Goal: Obtain resource: Download file/media

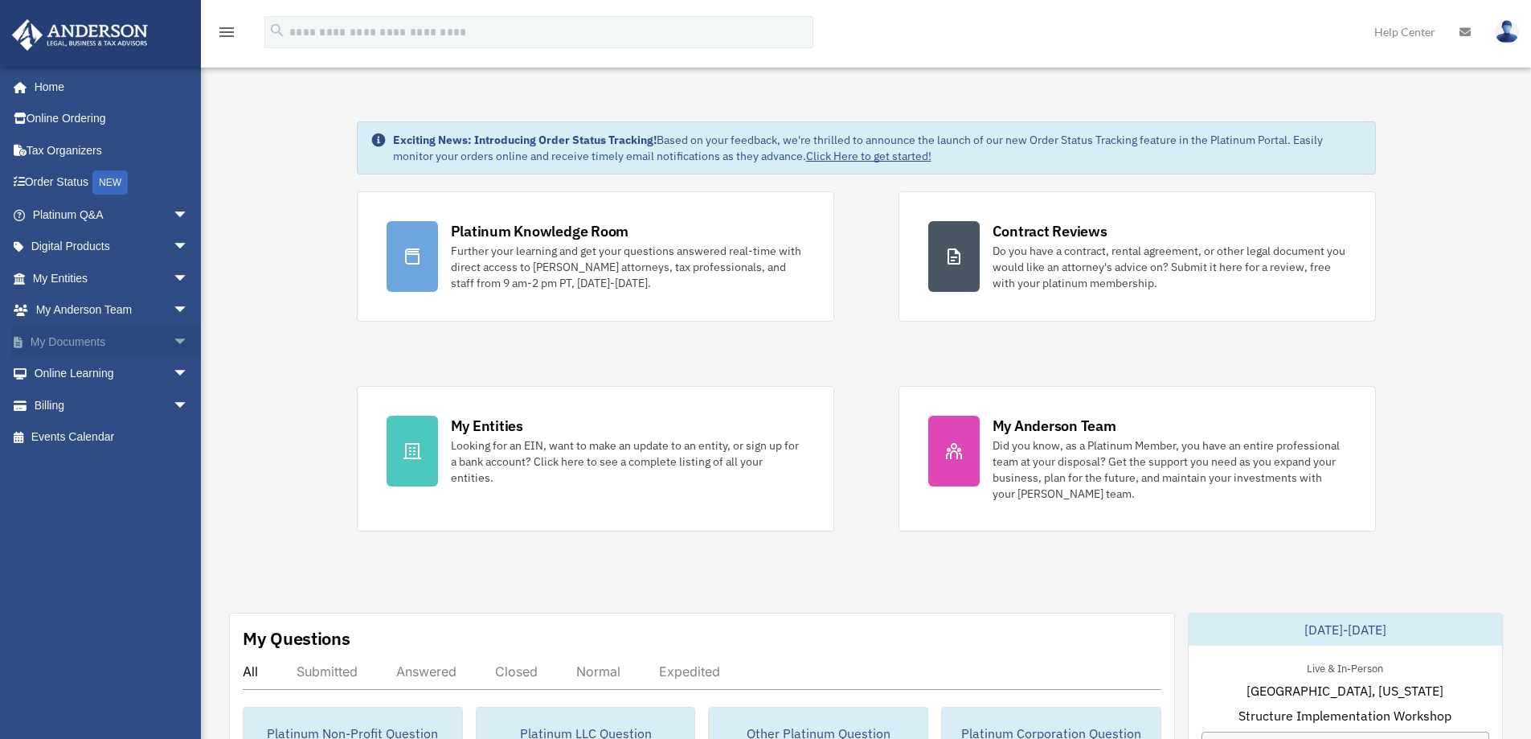
click at [78, 337] on link "My Documents arrow_drop_down" at bounding box center [112, 342] width 202 height 32
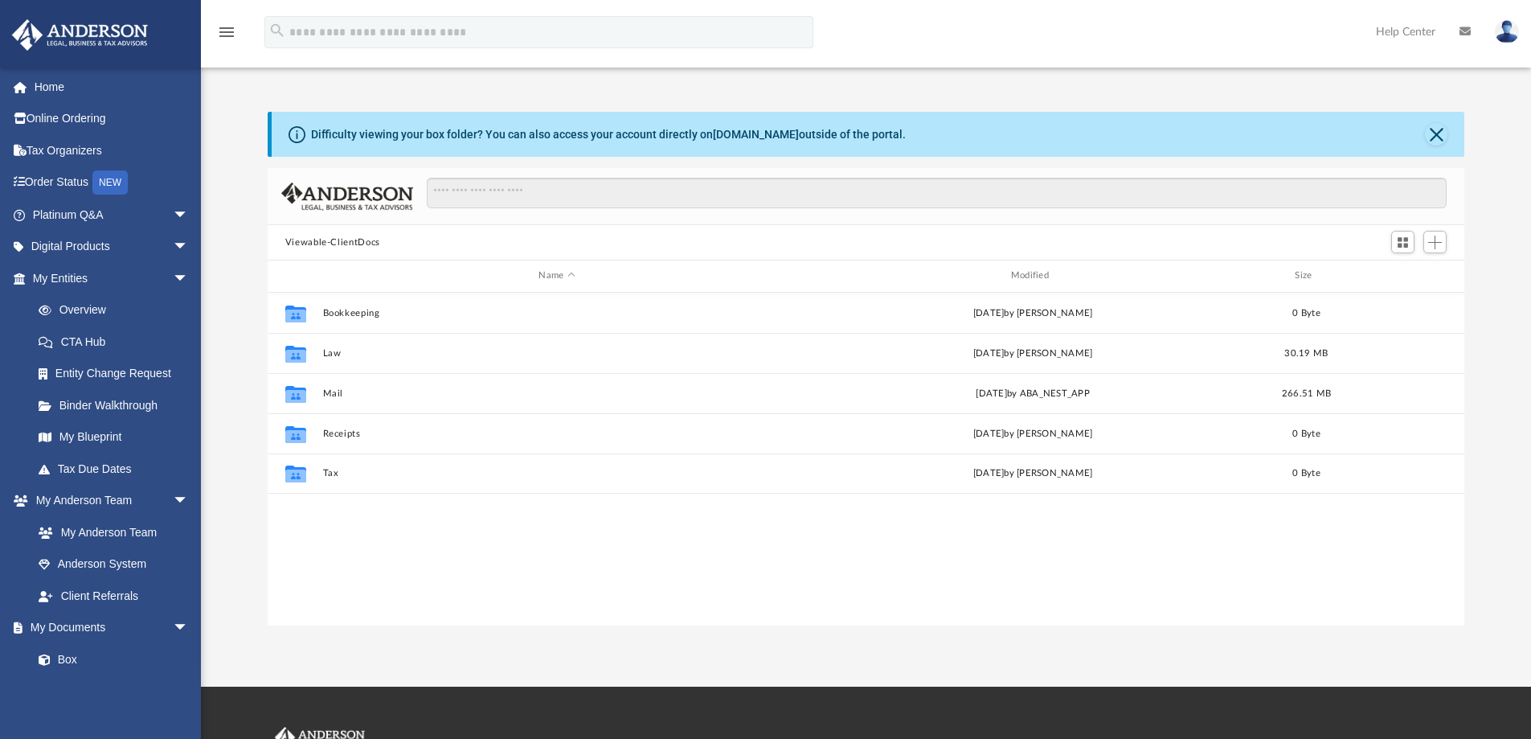
scroll to position [354, 1185]
click at [51, 274] on link "My Entities arrow_drop_down" at bounding box center [112, 278] width 202 height 32
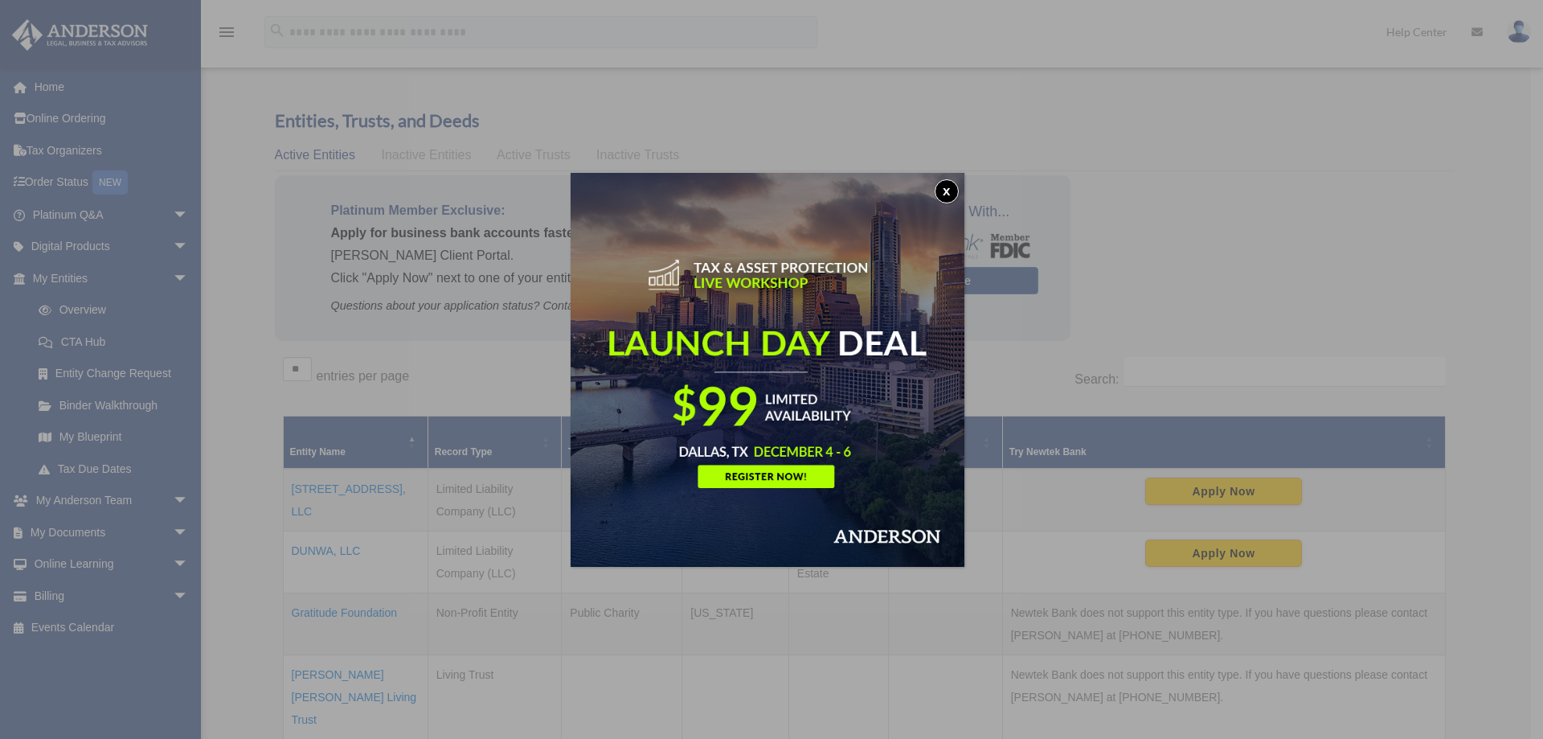
click at [954, 187] on button "x" at bounding box center [947, 191] width 24 height 24
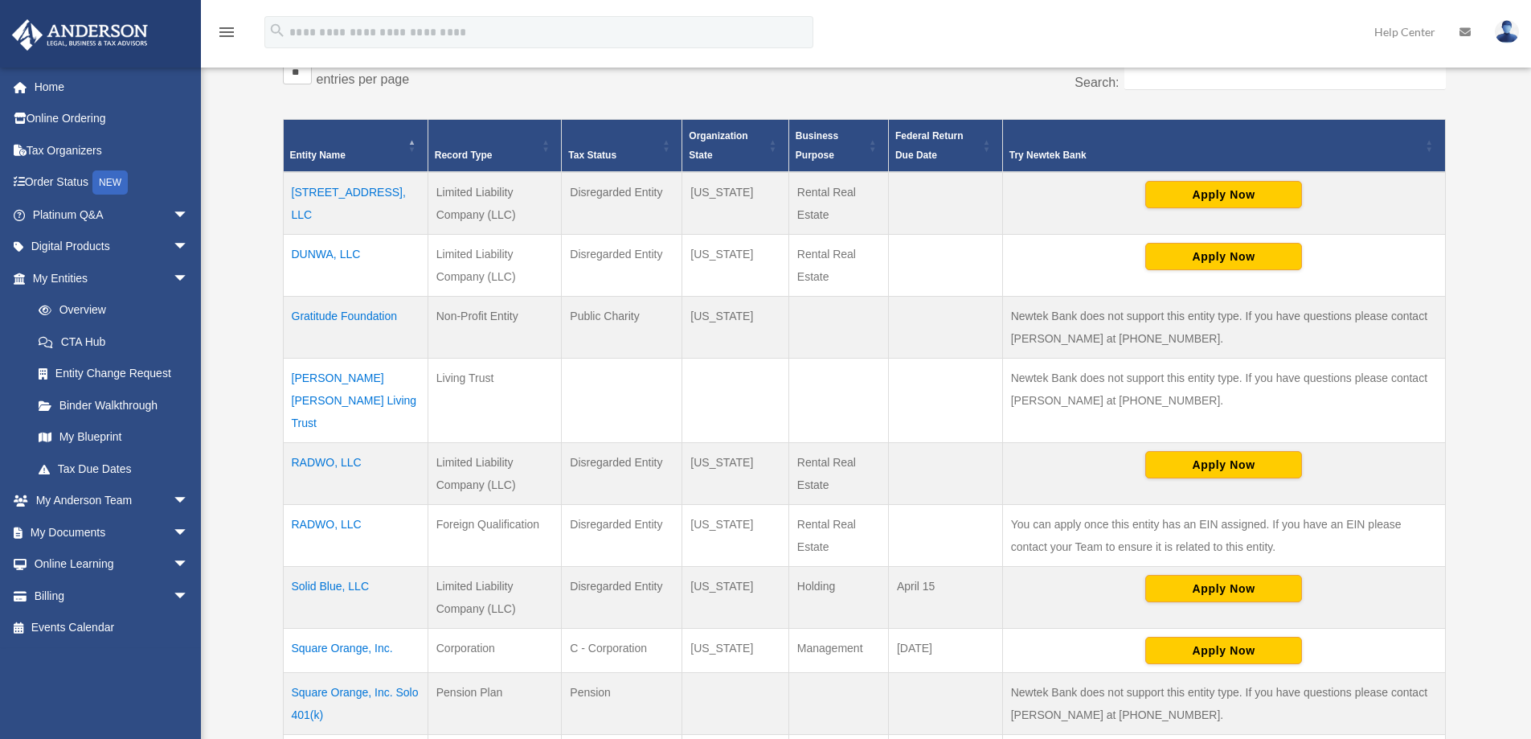
scroll to position [322, 0]
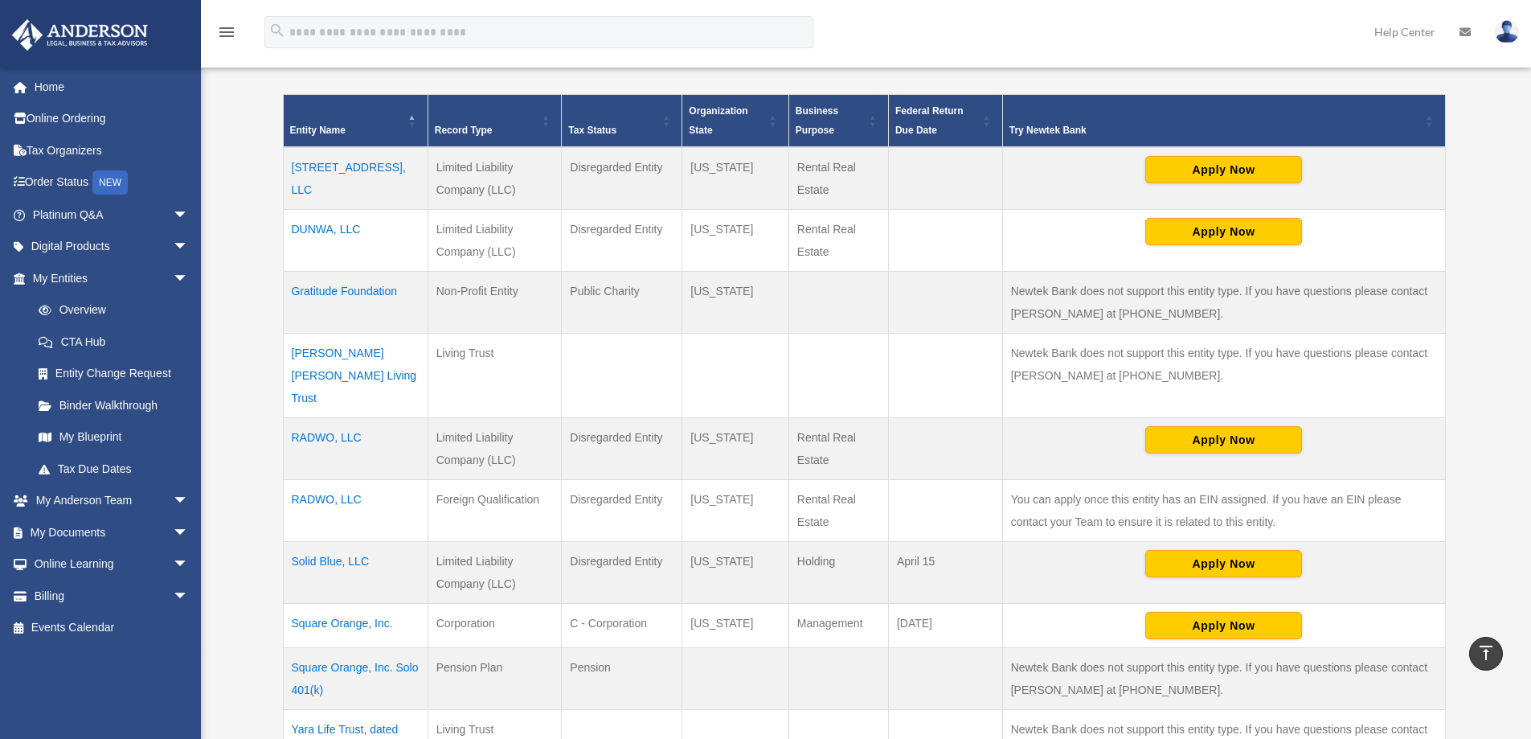
click at [317, 542] on td "Solid Blue, LLC" at bounding box center [355, 573] width 145 height 62
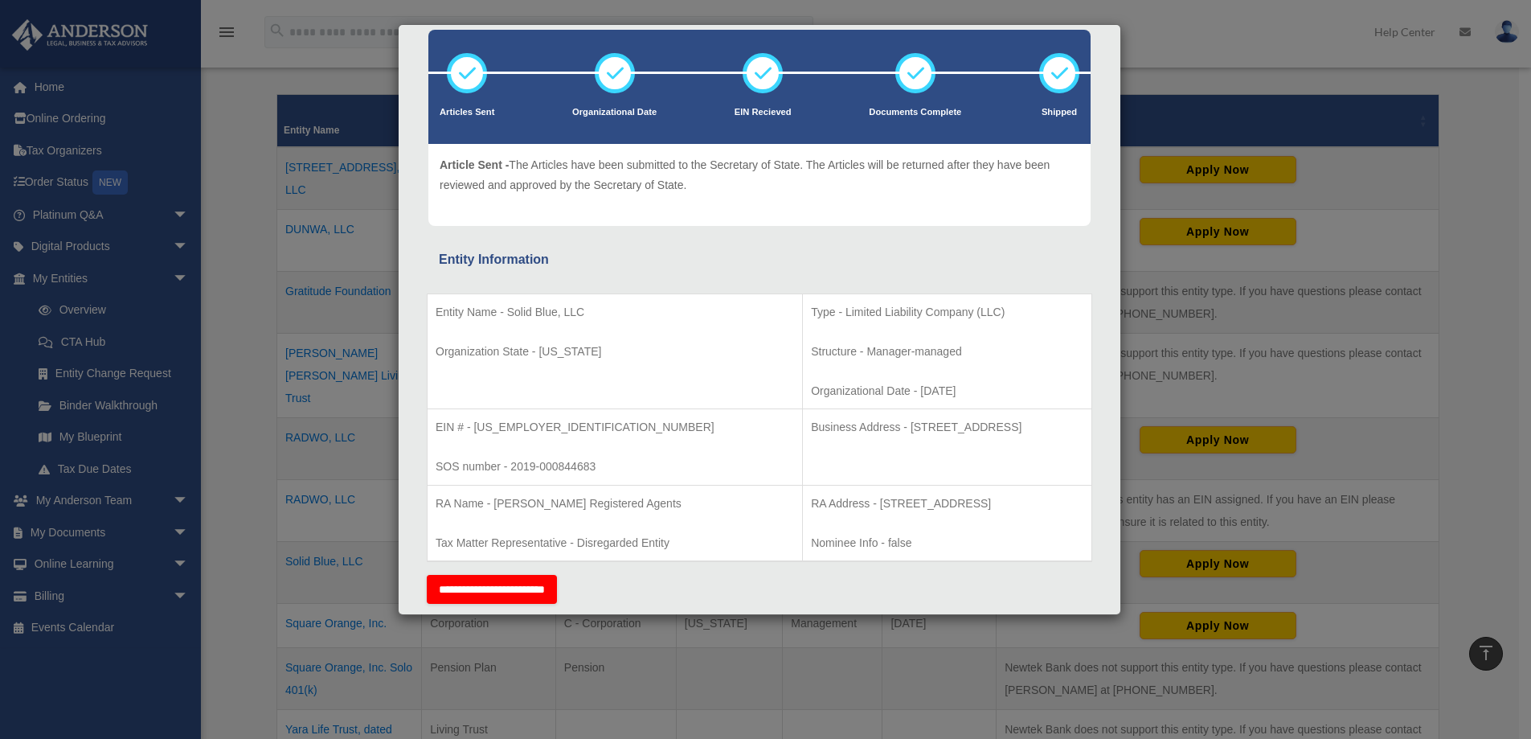
scroll to position [0, 0]
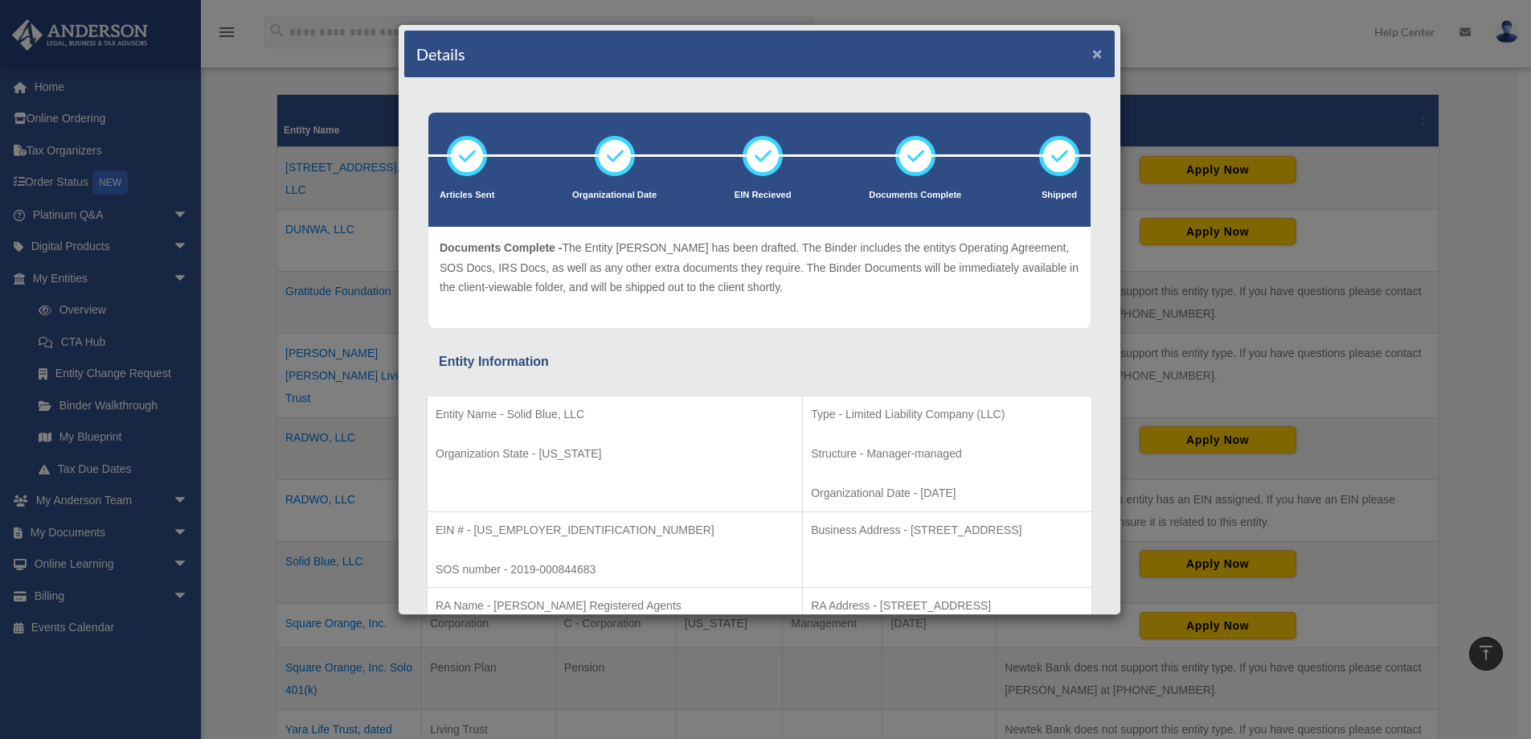
click at [1092, 56] on button "×" at bounding box center [1097, 53] width 10 height 17
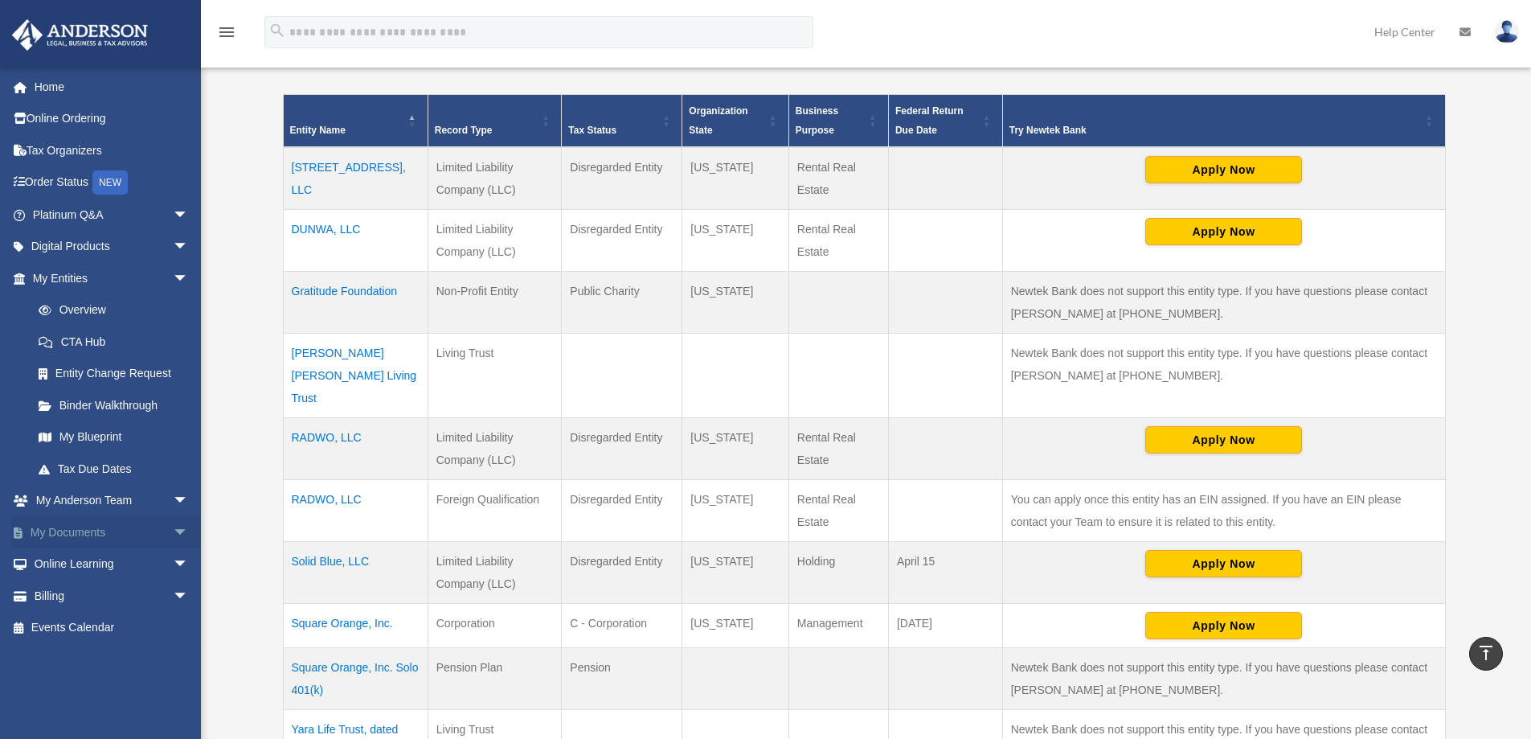
click at [88, 529] on link "My Documents arrow_drop_down" at bounding box center [112, 532] width 202 height 32
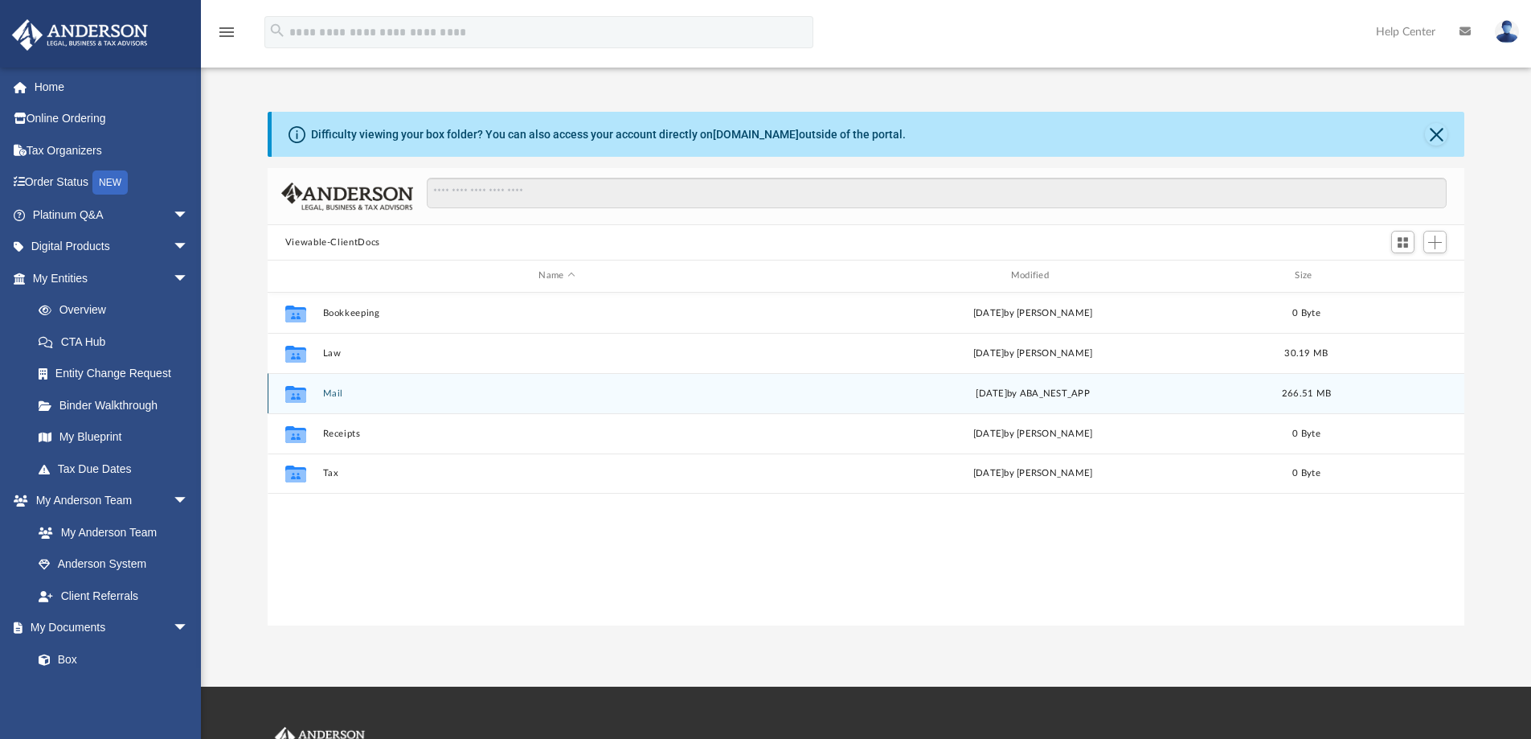
scroll to position [354, 1185]
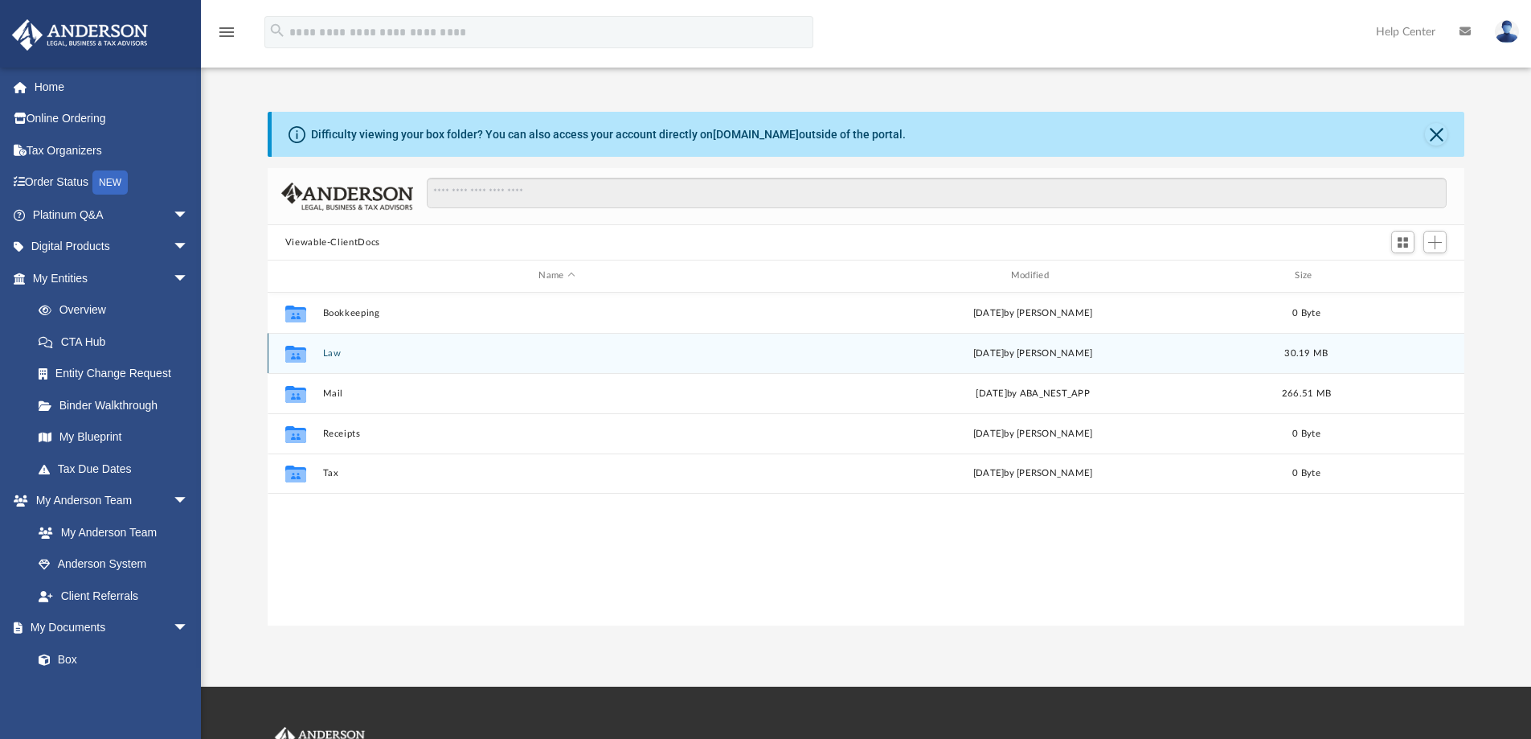
click at [333, 357] on button "Law" at bounding box center [556, 353] width 469 height 10
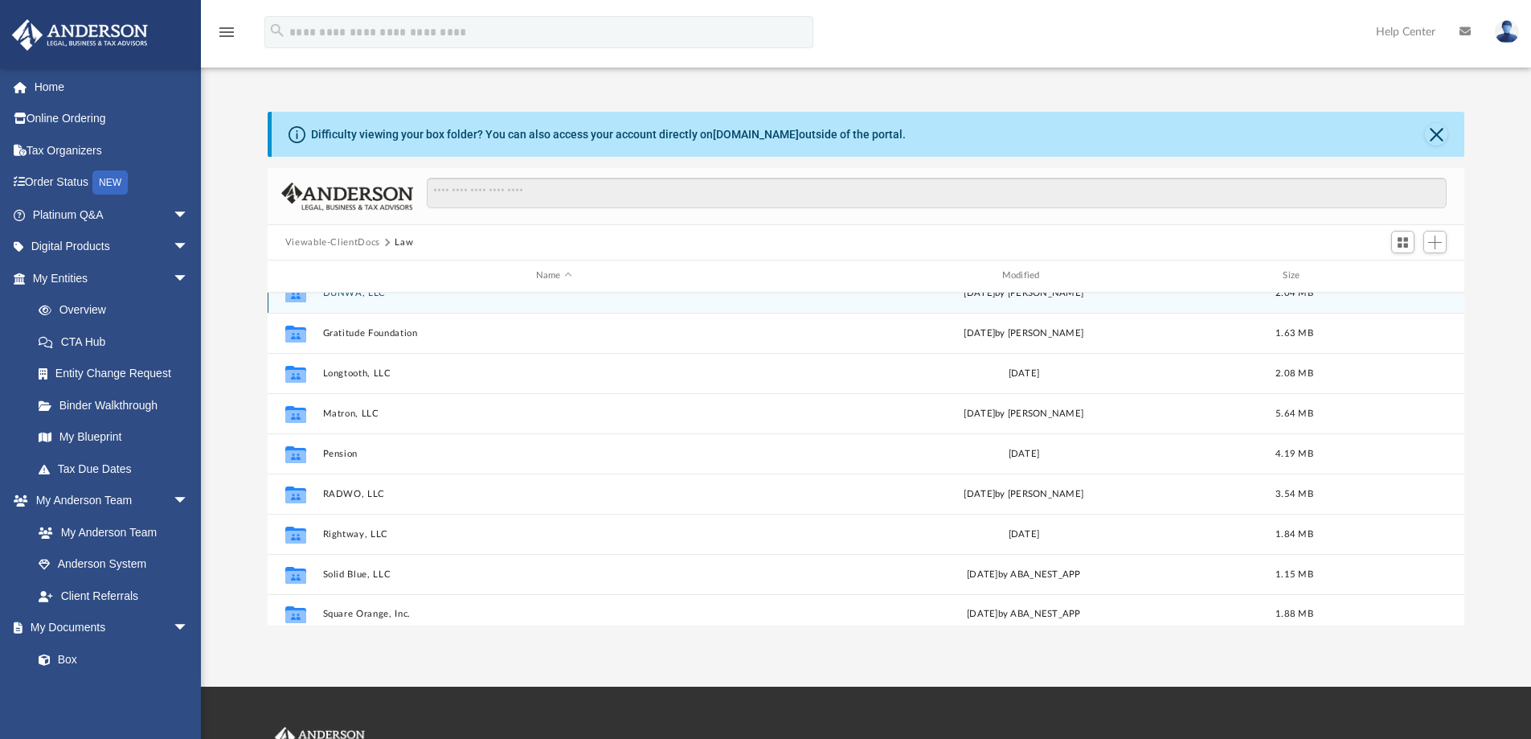
scroll to position [109, 0]
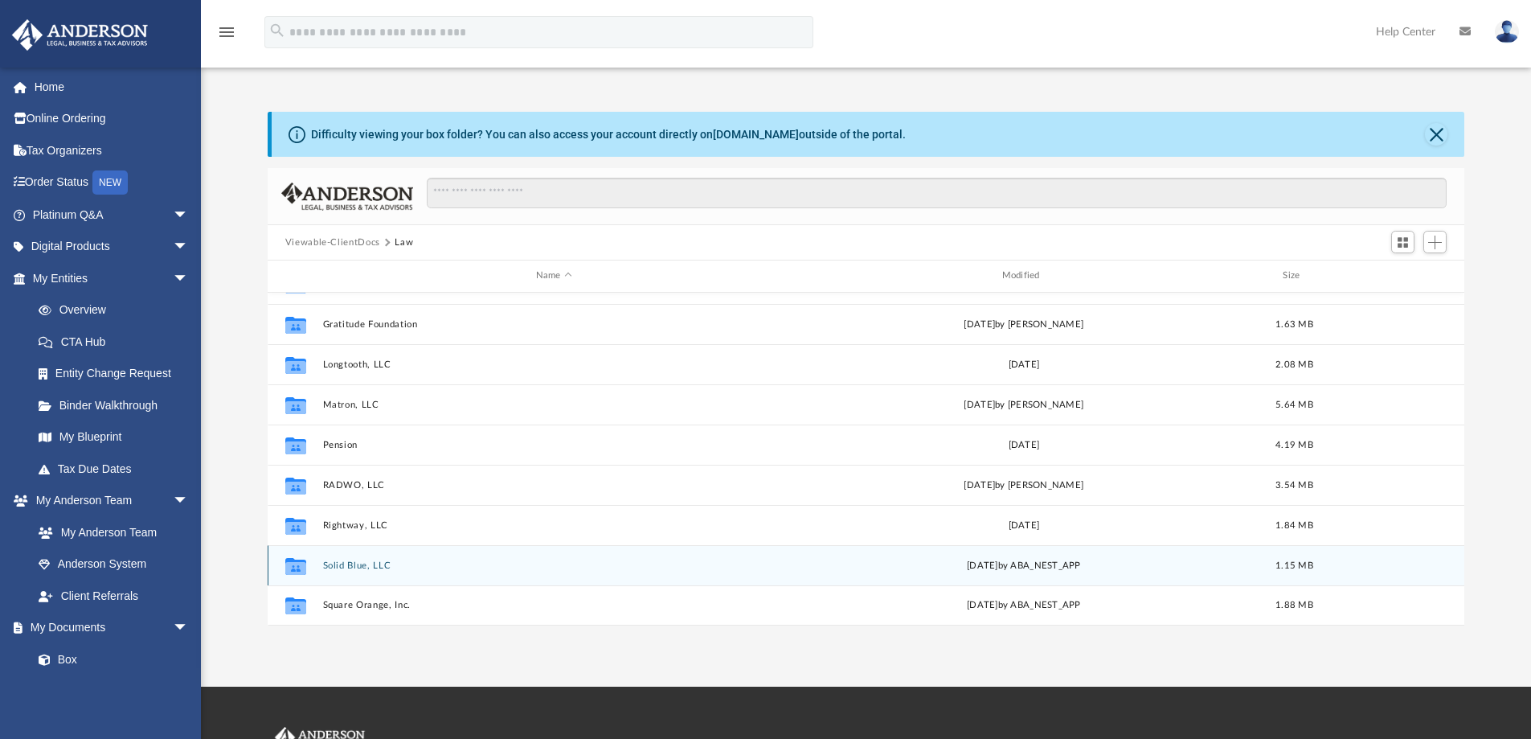
click at [354, 568] on button "Solid Blue, LLC" at bounding box center [553, 565] width 463 height 10
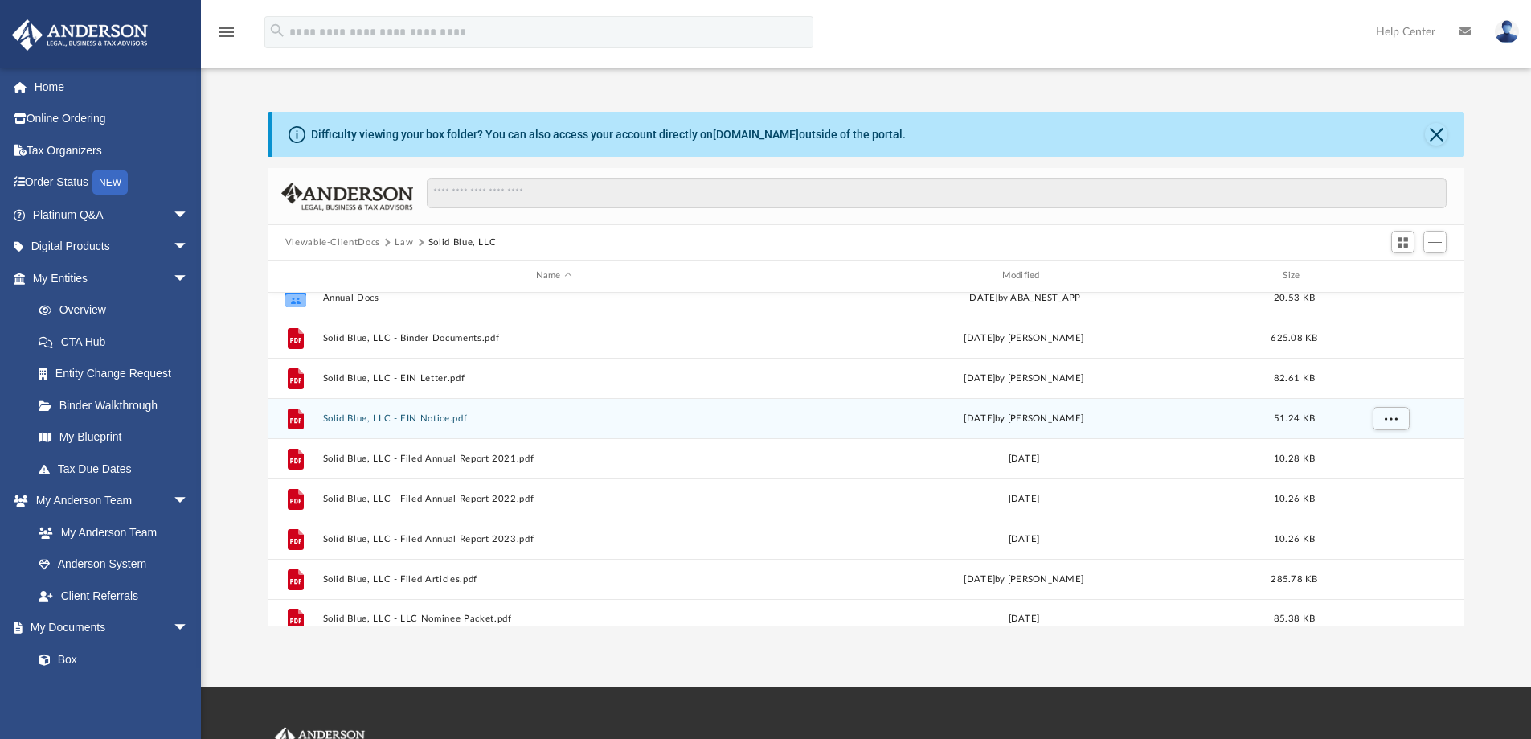
scroll to position [29, 0]
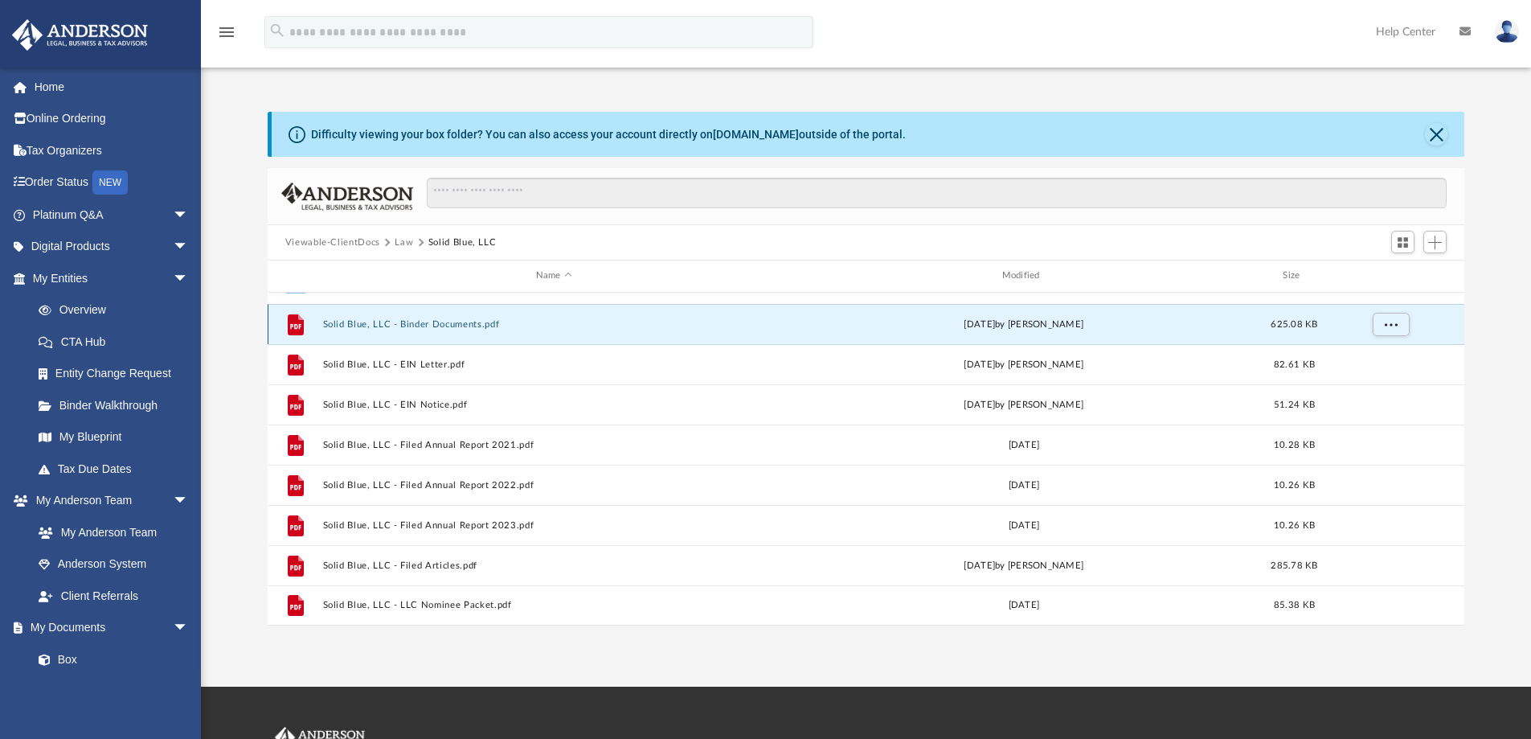
click at [449, 326] on button "Solid Blue, LLC - Binder Documents.pdf" at bounding box center [553, 324] width 463 height 10
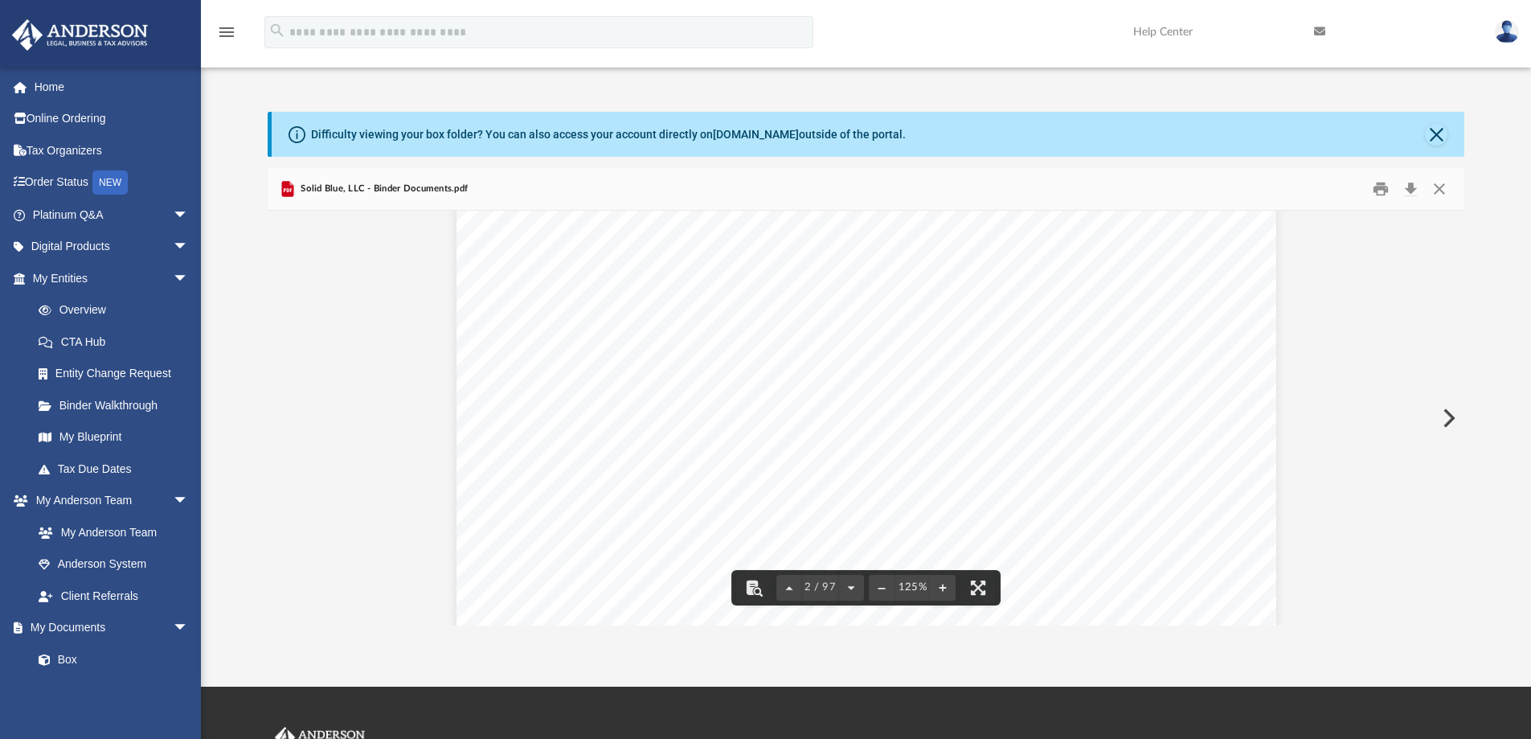
scroll to position [1447, 0]
click at [1444, 188] on button "Close" at bounding box center [1439, 189] width 29 height 25
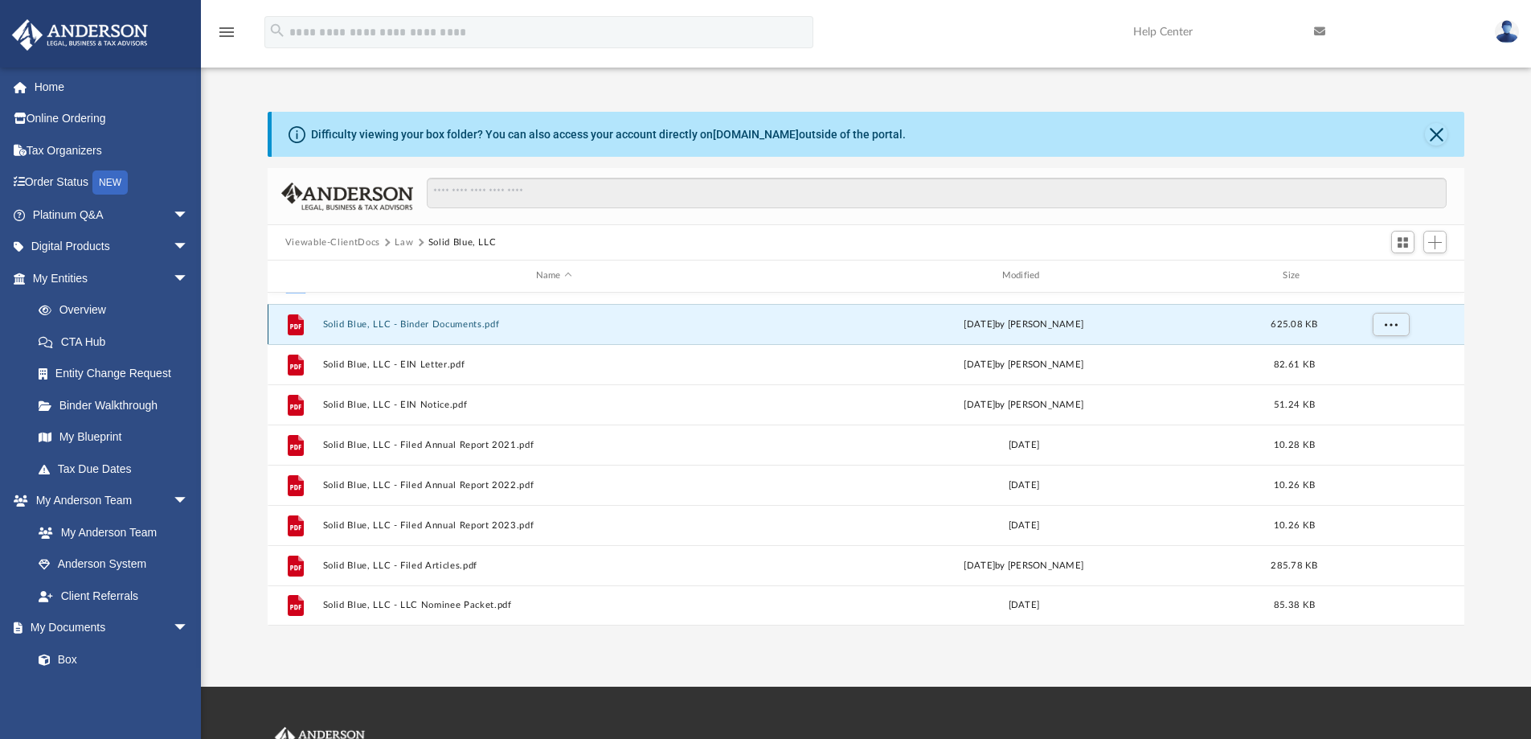
click at [453, 321] on button "Solid Blue, LLC - Binder Documents.pdf" at bounding box center [553, 324] width 463 height 10
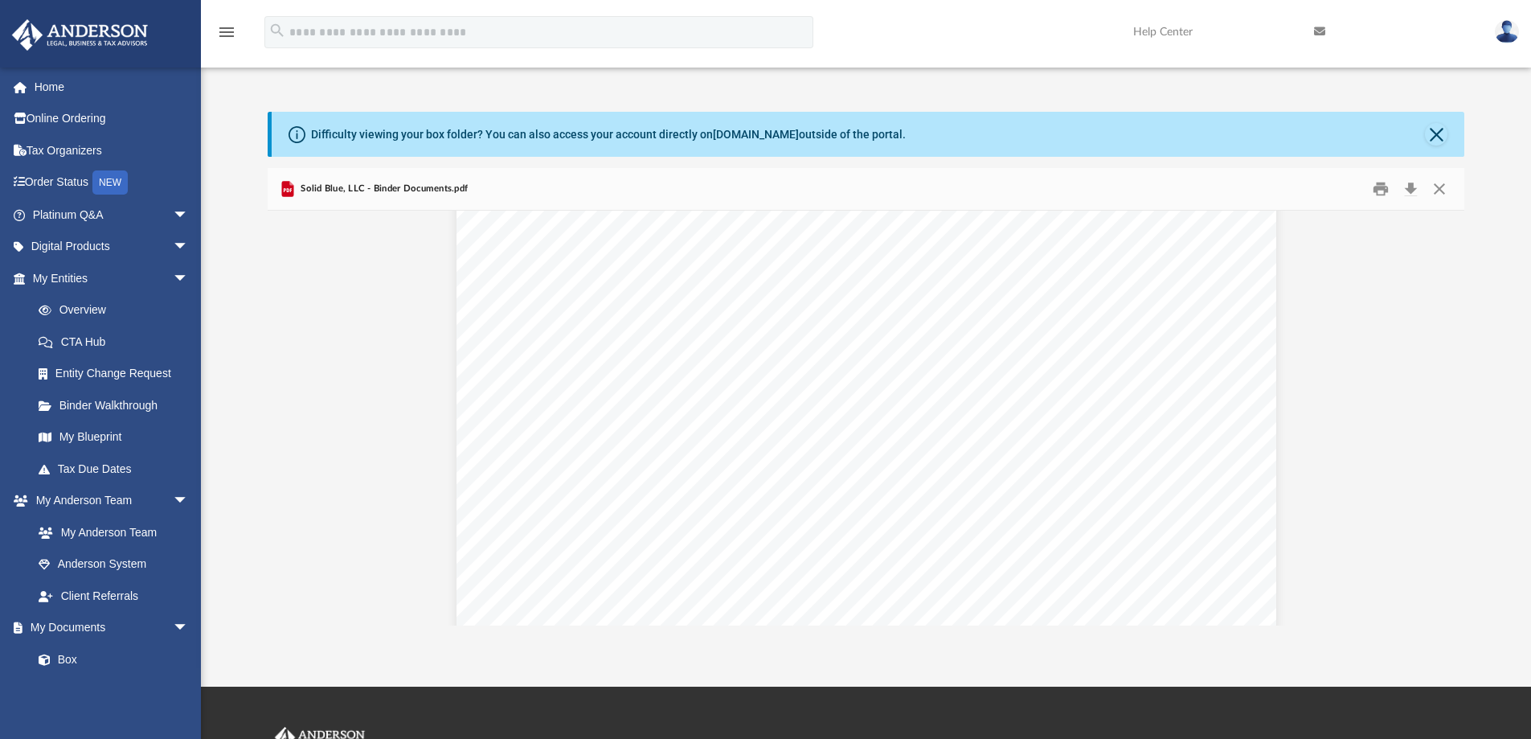
scroll to position [54058, 0]
